Goal: Information Seeking & Learning: Understand process/instructions

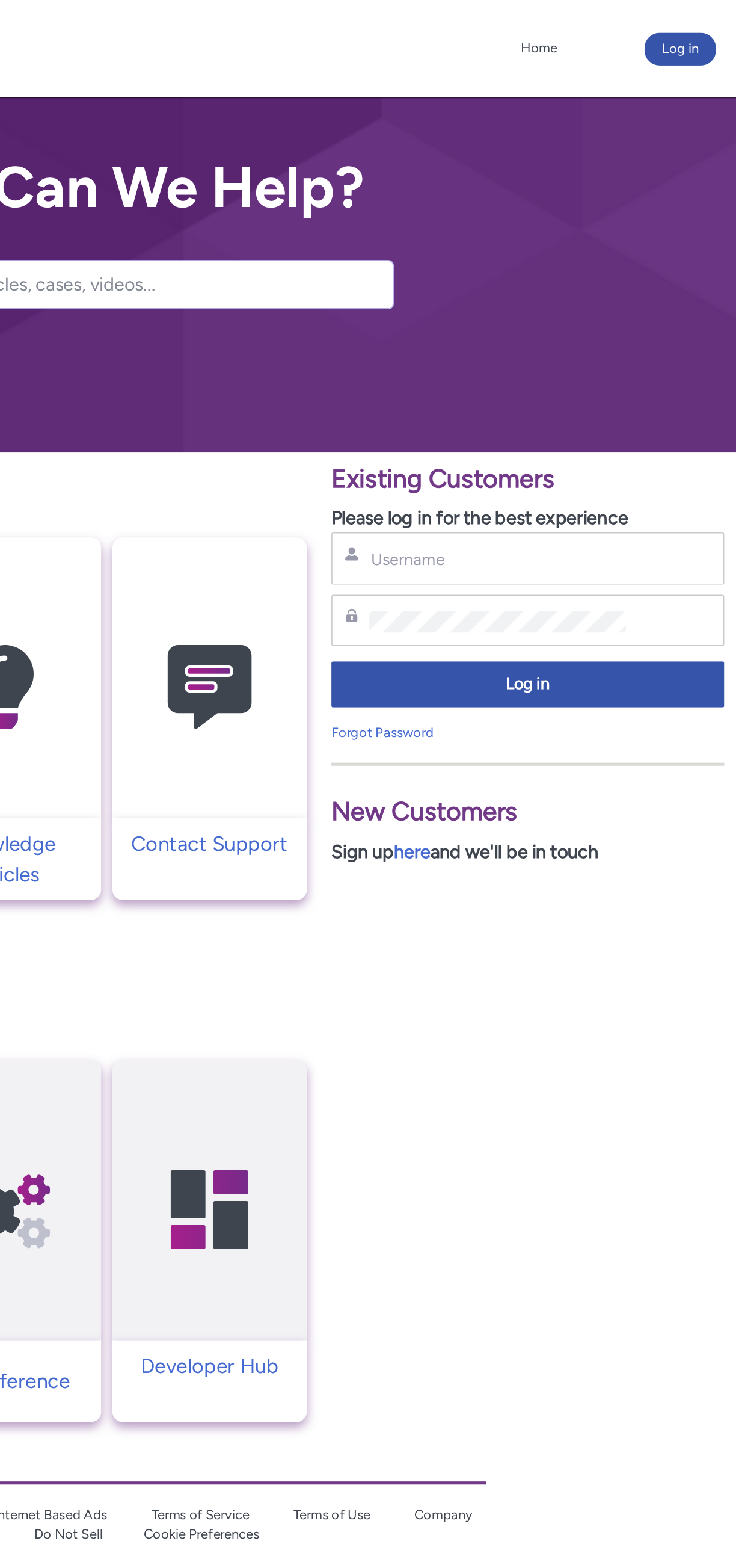
click at [460, 419] on img at bounding box center [426, 404] width 114 height 130
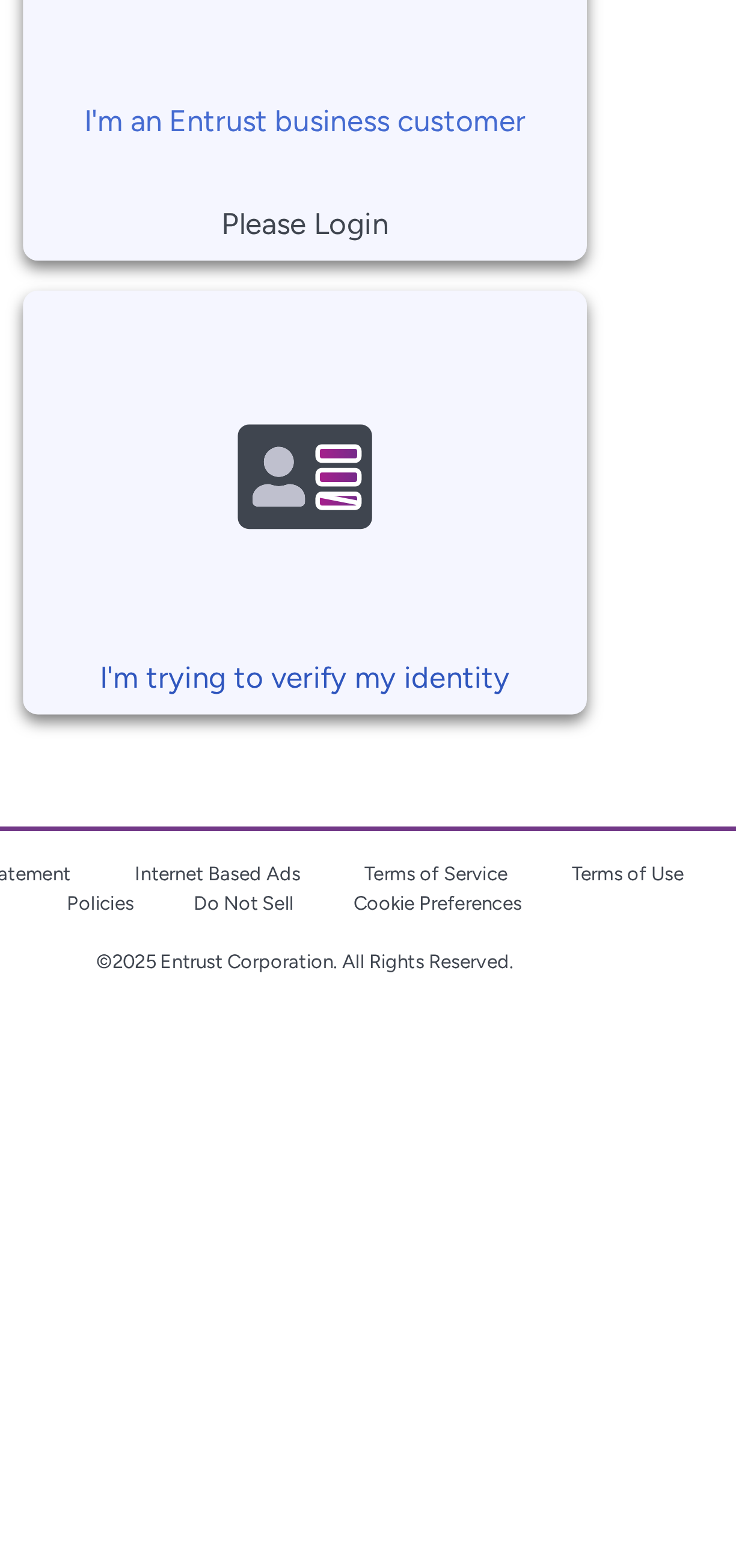
click at [389, 630] on img at bounding box center [368, 616] width 114 height 130
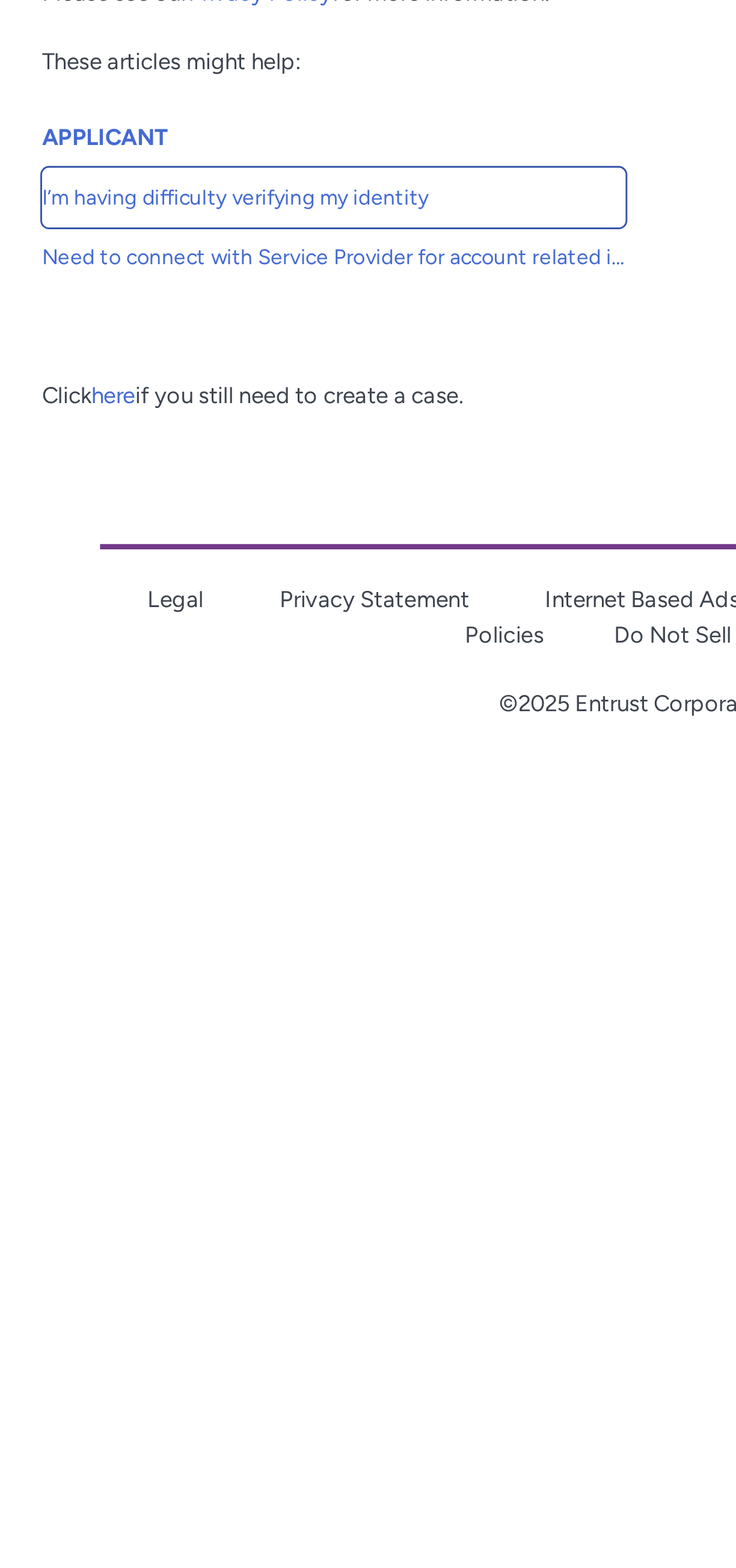
click at [245, 476] on link "I’m having difficulty verifying my identity" at bounding box center [228, 484] width 200 height 20
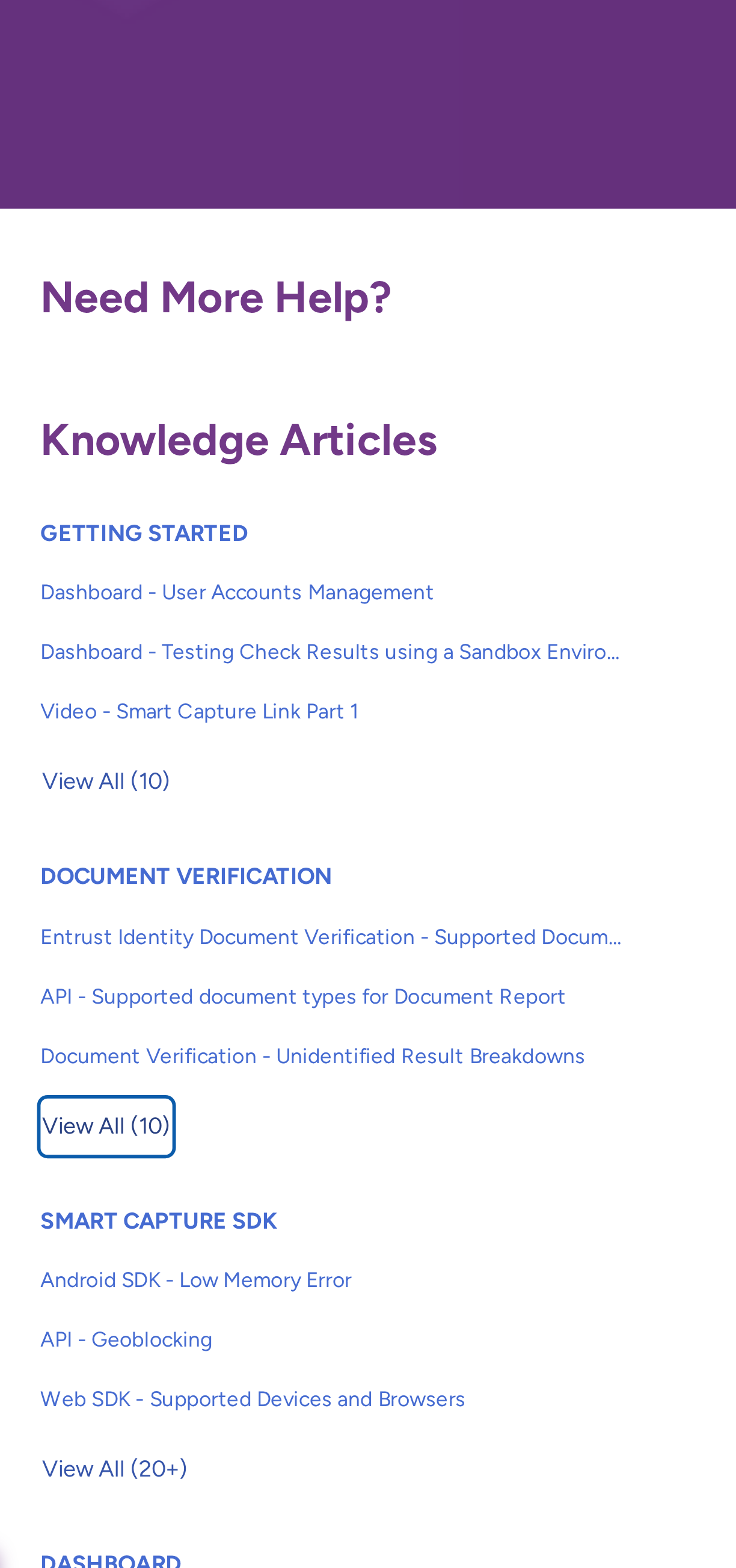
click at [534, 576] on span "View All (10)" at bounding box center [520, 580] width 44 height 18
